Goal: Complete application form

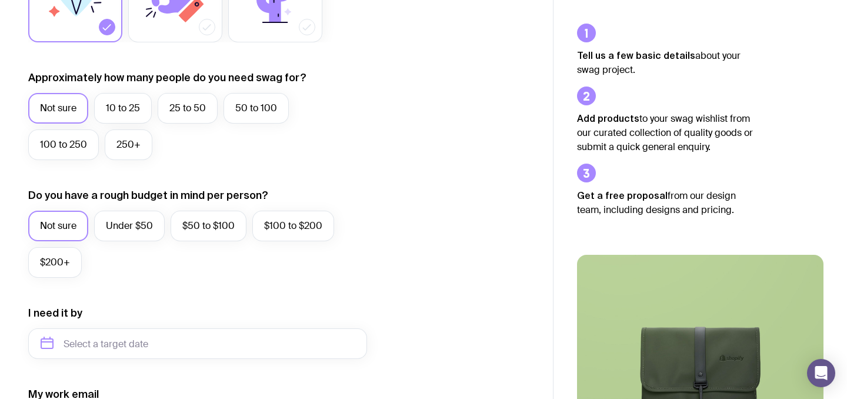
scroll to position [163, 0]
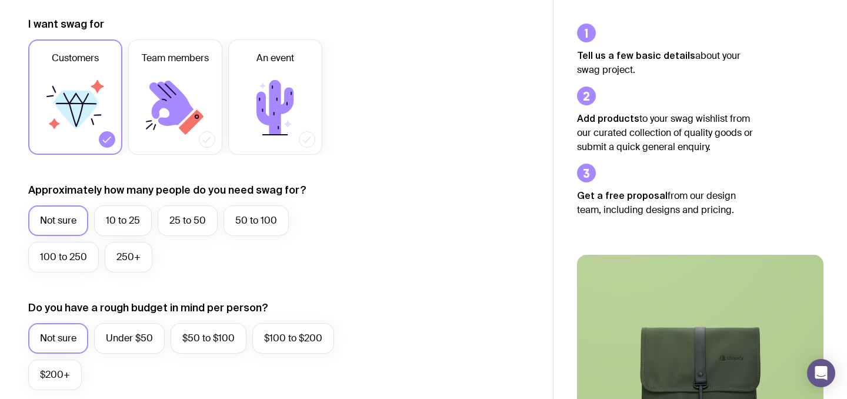
click at [126, 76] on div "Customers Team members An event" at bounding box center [197, 96] width 339 height 115
click at [174, 83] on icon at bounding box center [175, 107] width 71 height 71
click at [0, 0] on input "Team members" at bounding box center [0, 0] width 0 height 0
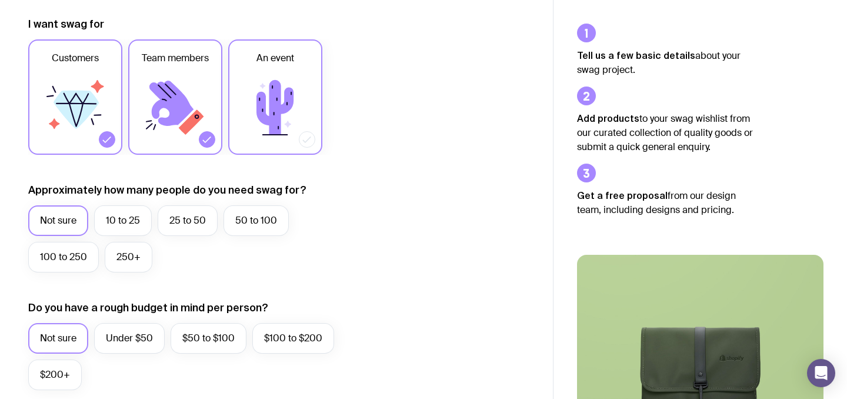
click at [280, 94] on icon at bounding box center [274, 107] width 37 height 55
click at [0, 0] on input "An event" at bounding box center [0, 0] width 0 height 0
click at [278, 94] on icon at bounding box center [274, 107] width 37 height 55
click at [0, 0] on input "An event" at bounding box center [0, 0] width 0 height 0
click at [278, 94] on icon at bounding box center [274, 107] width 37 height 55
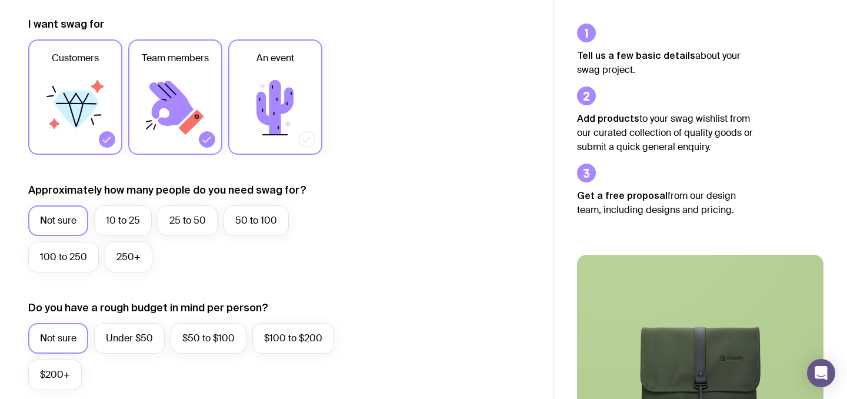
click at [0, 0] on input "An event" at bounding box center [0, 0] width 0 height 0
click at [188, 108] on icon at bounding box center [171, 103] width 44 height 45
click at [0, 0] on input "Team members" at bounding box center [0, 0] width 0 height 0
click at [297, 99] on icon at bounding box center [275, 107] width 71 height 71
click at [0, 0] on input "An event" at bounding box center [0, 0] width 0 height 0
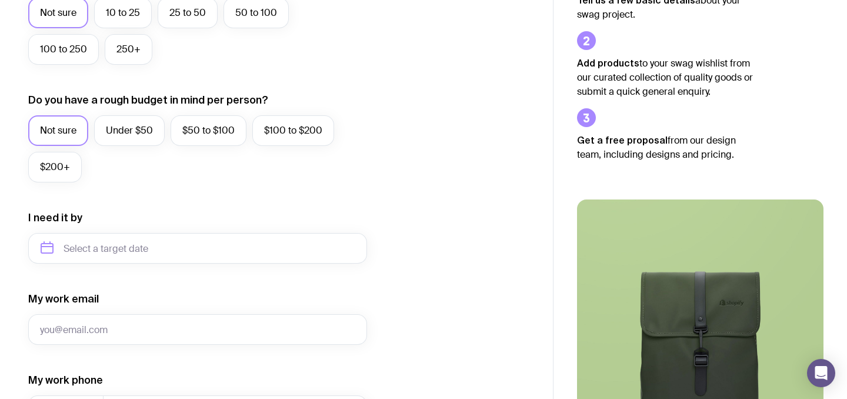
scroll to position [369, 0]
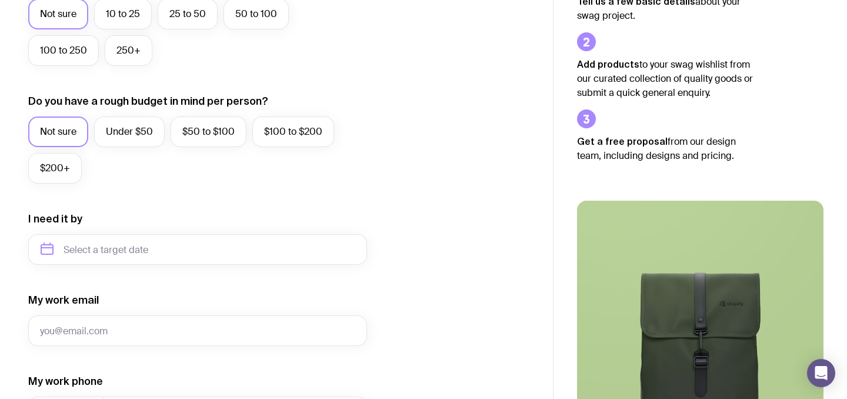
click at [261, 265] on form "I want swag for Customers Team members An event Approximately how many people d…" at bounding box center [197, 195] width 339 height 768
click at [273, 253] on input "text" at bounding box center [197, 249] width 339 height 31
click at [426, 170] on div "I want swag for Customers Team members An event Approximately how many people d…" at bounding box center [276, 195] width 496 height 768
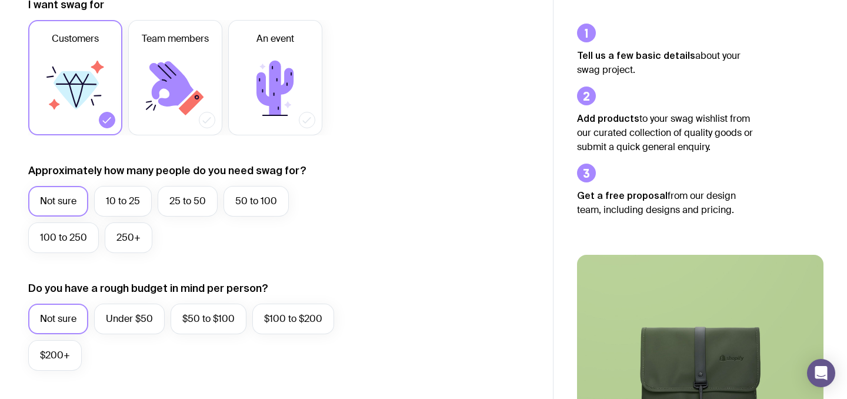
scroll to position [0, 0]
